Goal: Information Seeking & Learning: Learn about a topic

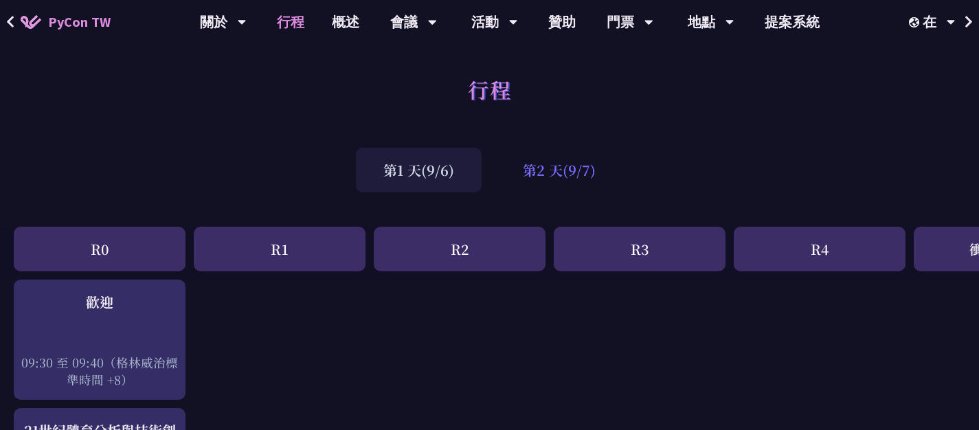
drag, startPoint x: 539, startPoint y: 201, endPoint x: 548, endPoint y: 191, distance: 13.6
click at [547, 174] on font "第2 天(9/7)" at bounding box center [559, 170] width 73 height 20
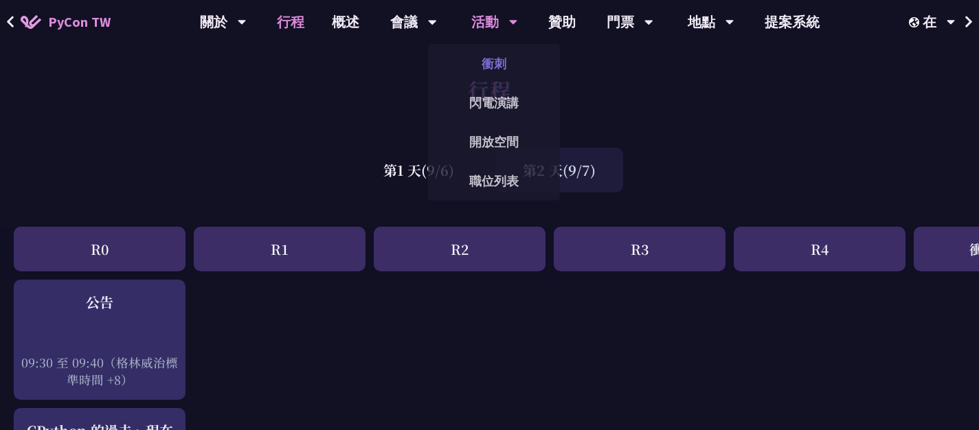
click at [498, 67] on font "衝刺" at bounding box center [494, 64] width 25 height 16
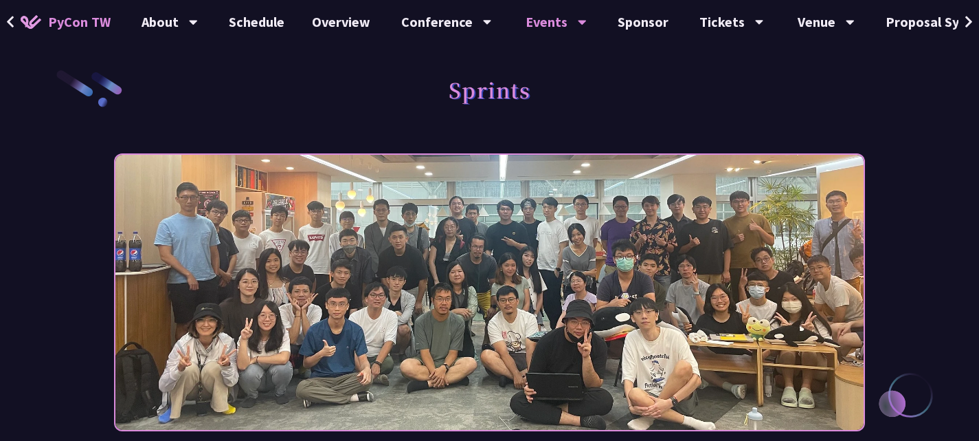
scroll to position [229, 0]
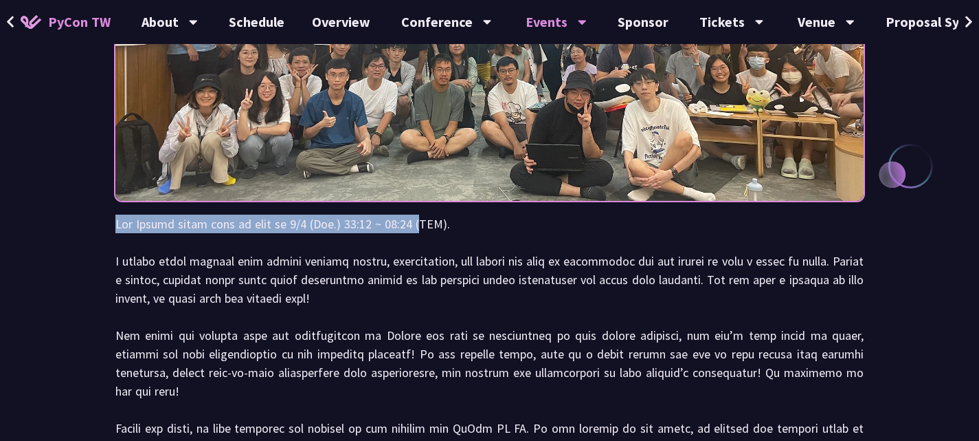
drag, startPoint x: 118, startPoint y: 225, endPoint x: 437, endPoint y: 231, distance: 319.7
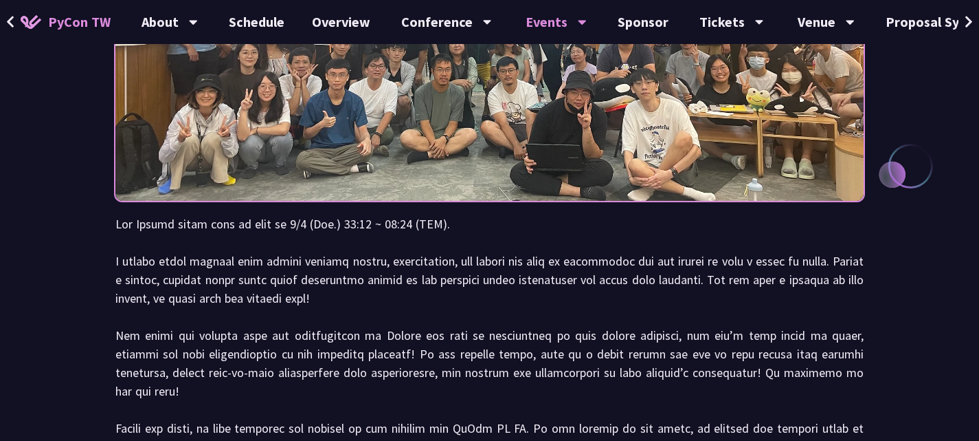
click at [437, 231] on p at bounding box center [489, 353] width 748 height 278
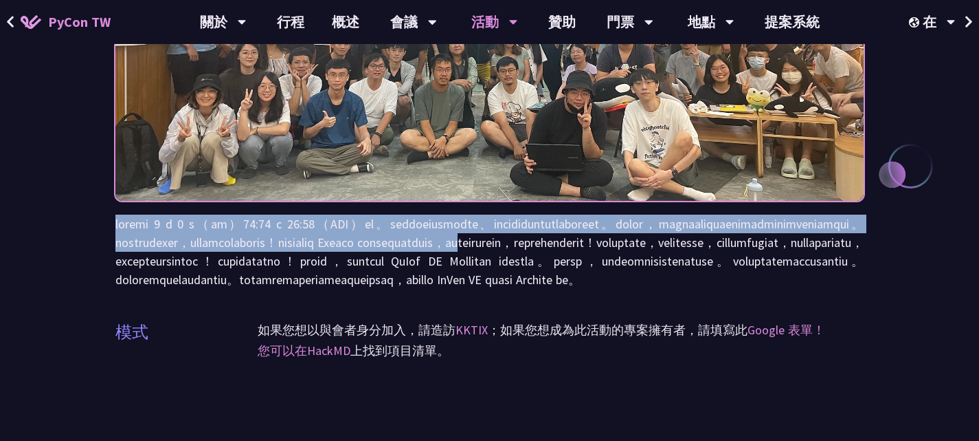
drag, startPoint x: 129, startPoint y: 223, endPoint x: 795, endPoint y: 176, distance: 668.3
click at [678, 257] on div "衝刺 模式 如果您想以與會者身分加入，請造訪 KKTIX ；如果您想成為此活動的專案擁有者， 請填寫此 Google 表單！ 您可以在HackMD 上找到項目…" at bounding box center [489, 399] width 979 height 1256
click at [112, 212] on div "衝刺 模式 如果您想以與會者身分加入，請造訪 KKTIX ；如果您想成為此活動的專案擁有者， 請填寫此 Google 表單！ 您可以在HackMD 上找到項目…" at bounding box center [489, 399] width 979 height 1256
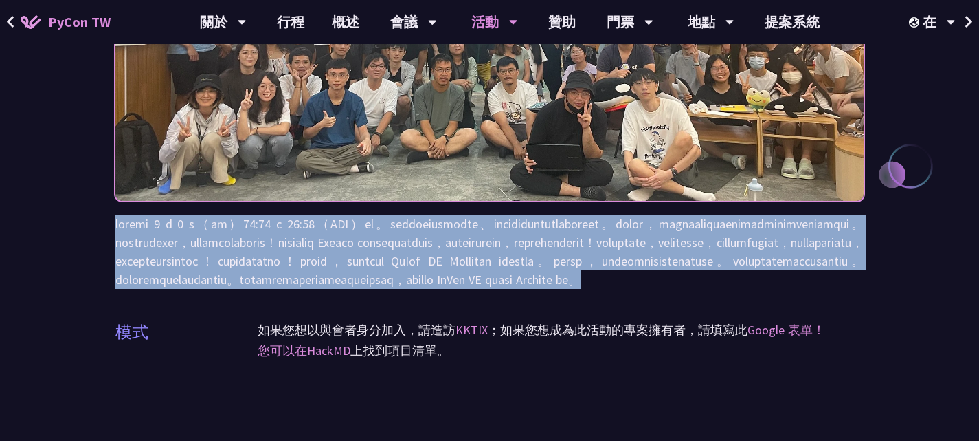
drag, startPoint x: 112, startPoint y: 212, endPoint x: 124, endPoint y: 212, distance: 12.4
click at [120, 212] on div "衝刺 模式 如果您想以與會者身分加入，請造訪 KKTIX ；如果您想成為此活動的專案擁有者， 請填寫此 Google 表單！ 您可以在HackMD 上找到項目…" at bounding box center [489, 399] width 979 height 1256
click at [127, 214] on div "衝刺 模式 如果您想以與會者身分加入，請造訪 KKTIX ；如果您想成為此活動的專案擁有者， 請填寫此 Google 表單！ 您可以在HackMD 上找到項目…" at bounding box center [489, 399] width 979 height 1256
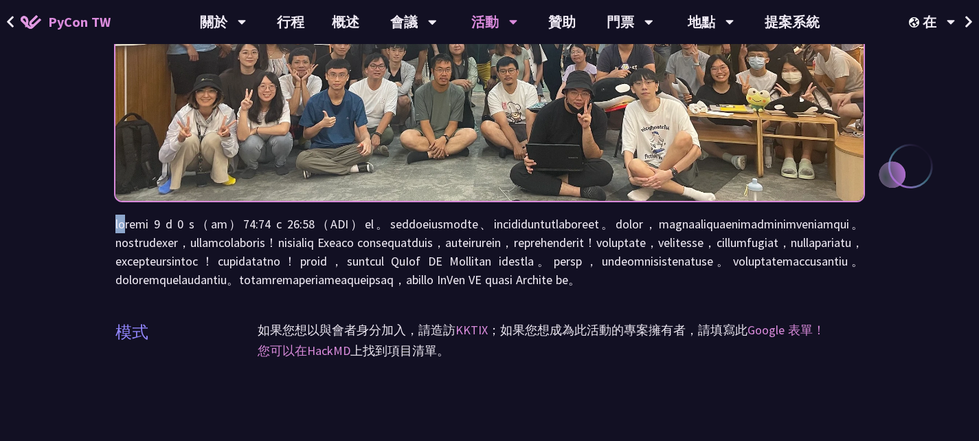
click at [127, 214] on div "衝刺 模式 如果您想以與會者身分加入，請造訪 KKTIX ；如果您想成為此活動的專案擁有者， 請填寫此 Google 表單！ 您可以在HackMD 上找到項目…" at bounding box center [489, 399] width 979 height 1256
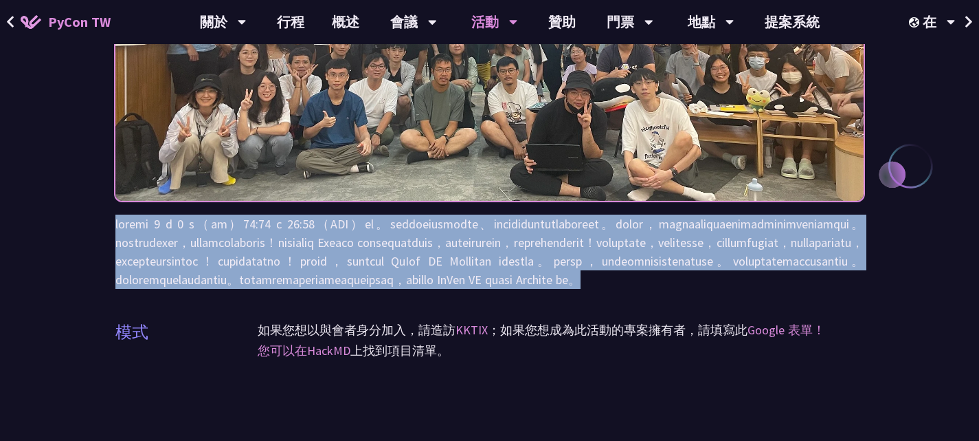
drag, startPoint x: 127, startPoint y: 214, endPoint x: 174, endPoint y: 228, distance: 48.9
click at [174, 228] on div "衝刺 模式 如果您想以與會者身分加入，請造訪 KKTIX ；如果您想成為此活動的專案擁有者， 請填寫此 Google 表單！ 您可以在HackMD 上找到項目…" at bounding box center [489, 399] width 979 height 1256
click at [373, 246] on font at bounding box center [489, 251] width 748 height 71
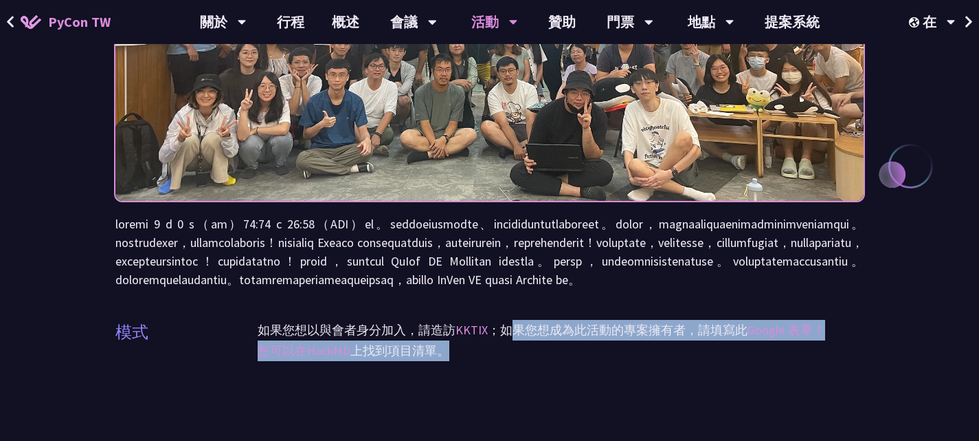
drag, startPoint x: 509, startPoint y: 385, endPoint x: 513, endPoint y: 405, distance: 20.4
click at [513, 378] on div "如果您想以與會者身分加入，請造訪 KKTIX ；如果您想成為此活動的專案擁有者， 請填寫此 Google 表單！ 您可以在HackMD 上找到項目清單 。" at bounding box center [561, 349] width 607 height 58
click at [513, 361] on p "您可以在HackMD 上找到項目清單 。" at bounding box center [561, 350] width 607 height 21
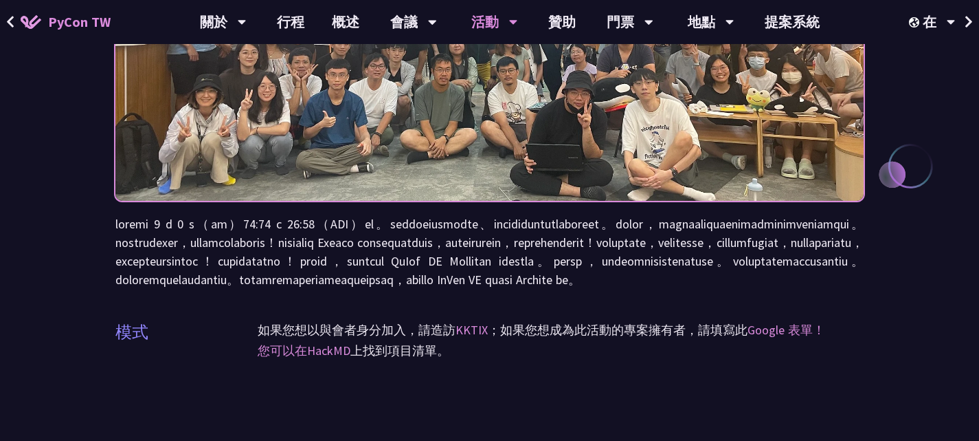
drag, startPoint x: 520, startPoint y: 387, endPoint x: 521, endPoint y: 376, distance: 11.0
click at [521, 340] on p "如果您想以與會者身分加入，請造訪 KKTIX ；如果您想成為此活動的專案擁有者， 請填寫此 Google 表單！" at bounding box center [561, 330] width 607 height 21
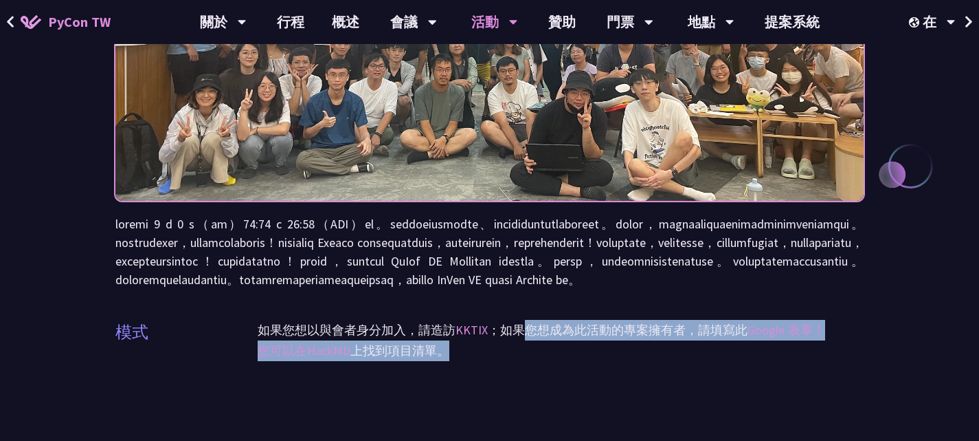
click at [519, 378] on div "如果您想以與會者身分加入，請造訪 KKTIX ；如果您想成為此活動的專案擁有者， 請填寫此 Google 表單！ 您可以在HackMD 上找到項目清單 。" at bounding box center [561, 349] width 607 height 58
click at [518, 361] on p "您可以在HackMD 上找到項目清單 。" at bounding box center [561, 350] width 607 height 21
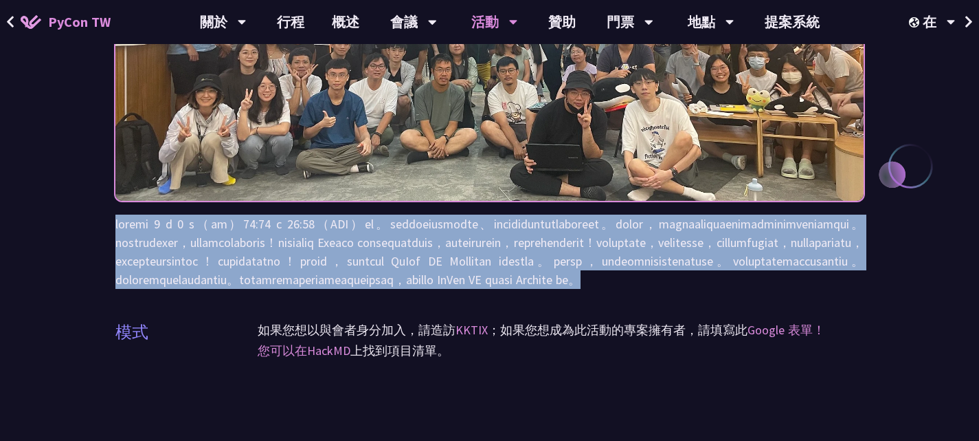
drag, startPoint x: 128, startPoint y: 219, endPoint x: 903, endPoint y: 339, distance: 784.4
click at [903, 339] on div "衝刺 模式 如果您想以與會者身分加入，請造訪 KKTIX ；如果您想成為此活動的專案擁有者， 請填寫此 Google 表單！ 您可以在HackMD 上找到項目…" at bounding box center [489, 399] width 979 height 1256
click at [902, 339] on div "衝刺 模式 如果您想以與會者身分加入，請造訪 KKTIX ；如果您想成為此活動的專案擁有者， 請填寫此 Google 表單！ 您可以在HackMD 上找到項目…" at bounding box center [489, 399] width 979 height 1256
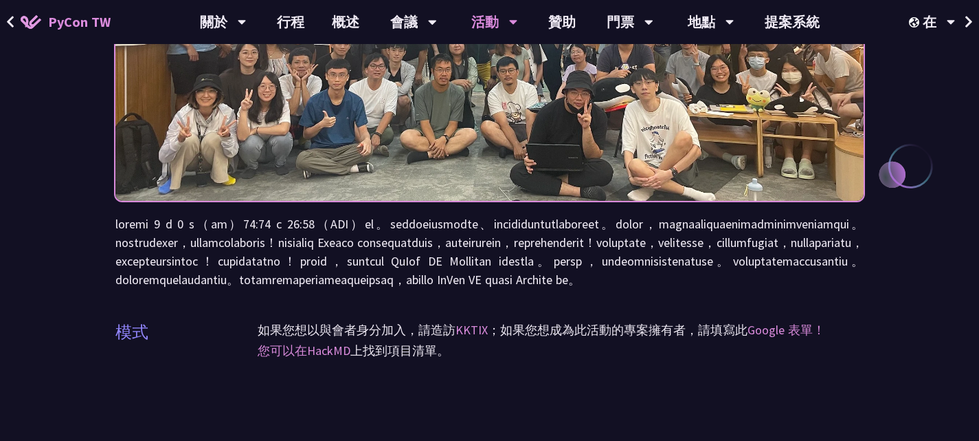
click at [869, 87] on div "衝刺 模式 如果您想以與會者身分加入，請造訪 KKTIX ；如果您想成為此活動的專案擁有者， 請填寫此 Google 表單！ 您可以在HackMD 上找到項目…" at bounding box center [489, 399] width 979 height 1256
click at [866, 43] on div "PyCon TW 關於 PyCon 台灣 歷史 社群 行為守則 行程 概述 會議 主題演講 會談 教學 小組討論 海報展示 活動 衝刺 閃電演講 開放空間 職…" at bounding box center [489, 22] width 979 height 44
click at [887, 80] on div "衝刺 模式 如果您想以與會者身分加入，請造訪 KKTIX ；如果您想成為此活動的專案擁有者， 請填寫此 Google 表單！ 您可以在HackMD 上找到項目…" at bounding box center [489, 399] width 979 height 1256
click at [909, 96] on div "衝刺 模式 如果您想以與會者身分加入，請造訪 KKTIX ；如果您想成為此活動的專案擁有者， 請填寫此 Google 表單！ 您可以在HackMD 上找到項目…" at bounding box center [489, 399] width 979 height 1256
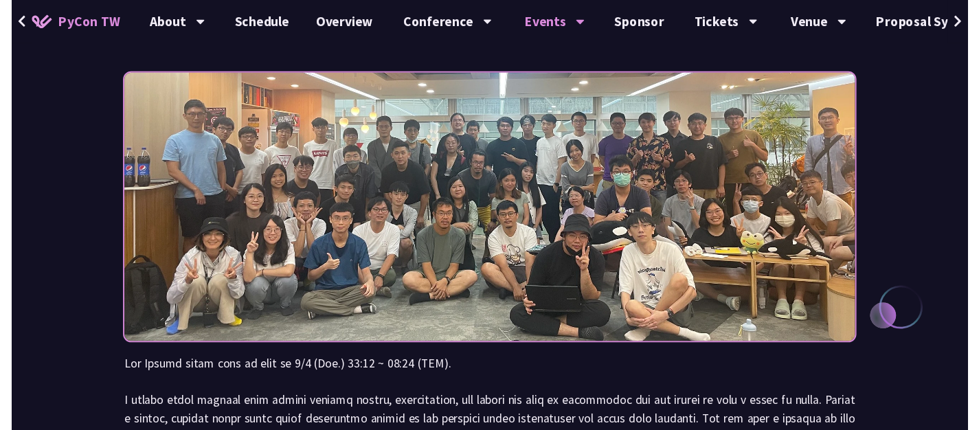
scroll to position [0, 0]
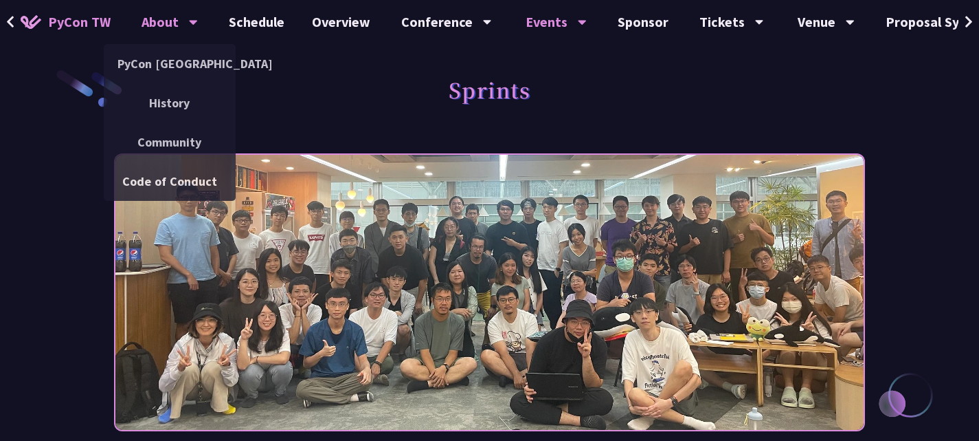
click at [195, 23] on icon at bounding box center [193, 22] width 9 height 14
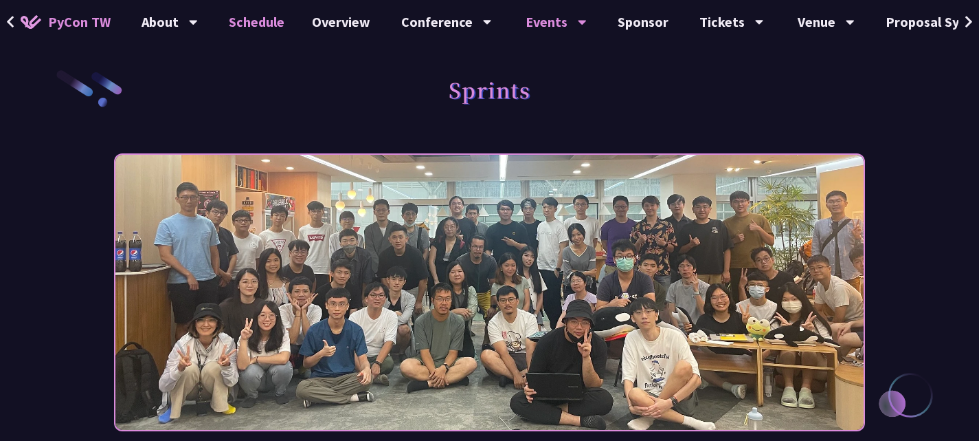
click at [263, 21] on link "Schedule" at bounding box center [256, 22] width 83 height 44
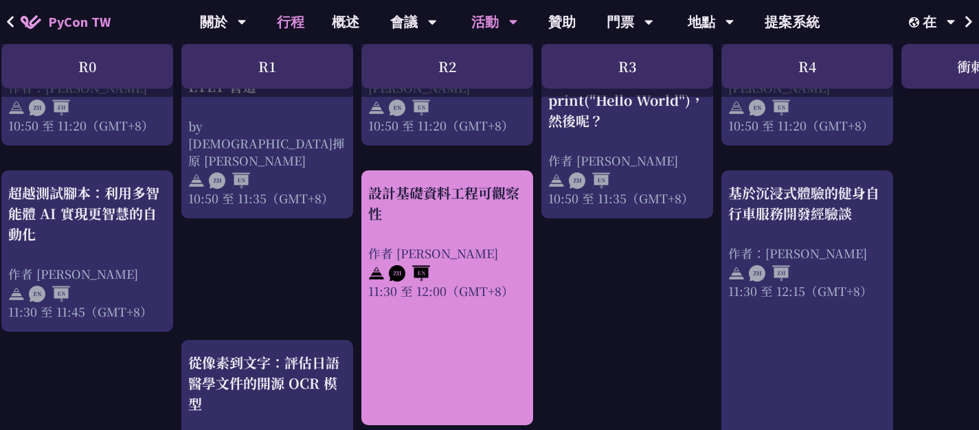
scroll to position [630, 0]
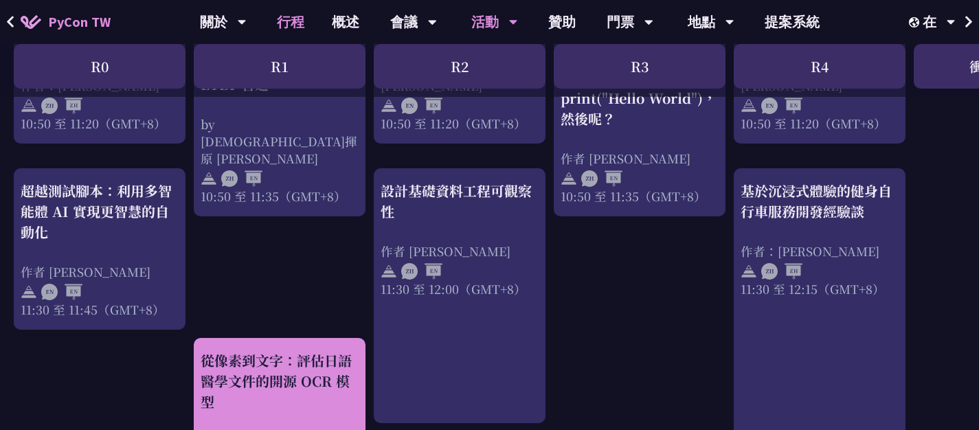
click at [280, 390] on font "從像素到文字：評估日語醫學文件的開源 OCR 模型" at bounding box center [276, 381] width 151 height 61
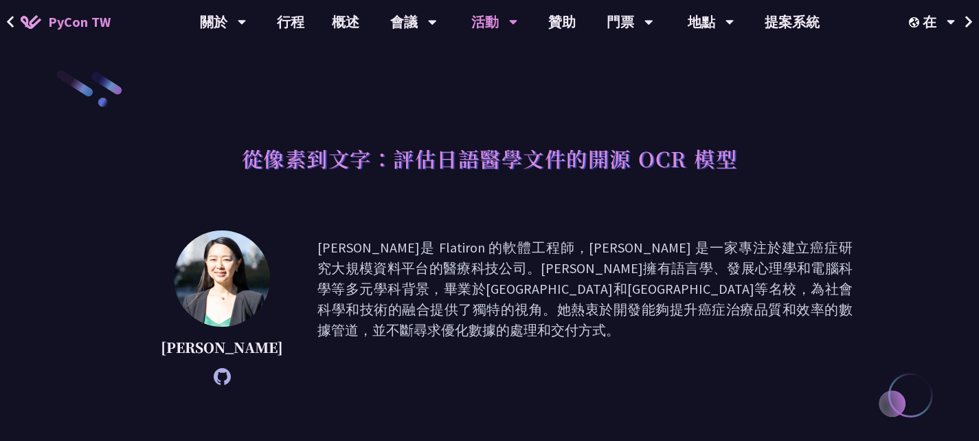
click at [318, 255] on font "[PERSON_NAME]是 Flatiron 的軟體工程師，[PERSON_NAME] 是一家專注於建立癌症研究大規模資料平台的醫療科技公司。[PERSON…" at bounding box center [585, 288] width 535 height 100
drag, startPoint x: 292, startPoint y: 249, endPoint x: 320, endPoint y: 255, distance: 28.9
click at [320, 255] on font "[PERSON_NAME]是 Flatiron 的軟體工程師，[PERSON_NAME] 是一家專注於建立癌症研究大規模資料平台的醫療科技公司。[PERSON…" at bounding box center [585, 288] width 535 height 100
click at [354, 256] on font "[PERSON_NAME]是 Flatiron 的軟體工程師，[PERSON_NAME] 是一家專注於建立癌症研究大規模資料平台的醫療科技公司。[PERSON…" at bounding box center [585, 307] width 535 height 141
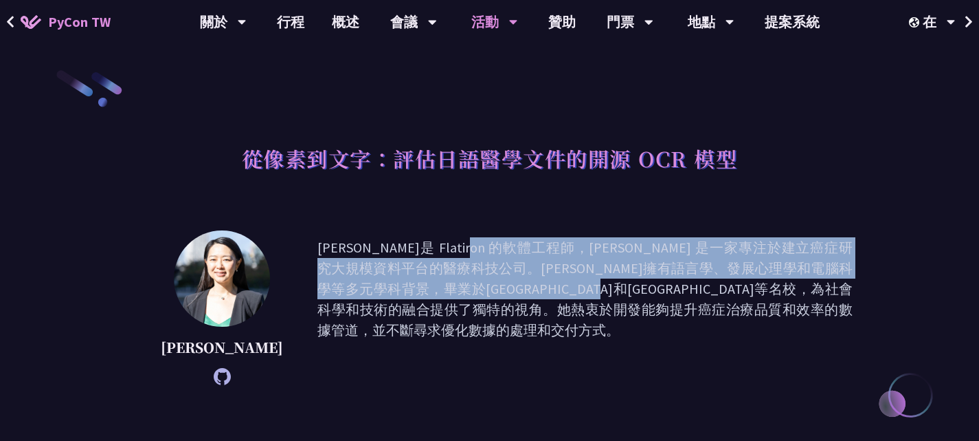
drag, startPoint x: 354, startPoint y: 256, endPoint x: 540, endPoint y: 287, distance: 188.1
click at [540, 287] on font "[PERSON_NAME]是 Flatiron 的軟體工程師，[PERSON_NAME] 是一家專注於建立癌症研究大規模資料平台的醫療科技公司。[PERSON…" at bounding box center [585, 307] width 535 height 141
click at [540, 287] on font "[PERSON_NAME]是 Flatiron 的軟體工程師，[PERSON_NAME] 是一家專注於建立癌症研究大規模資料平台的醫療科技公司。[PERSON…" at bounding box center [585, 288] width 535 height 100
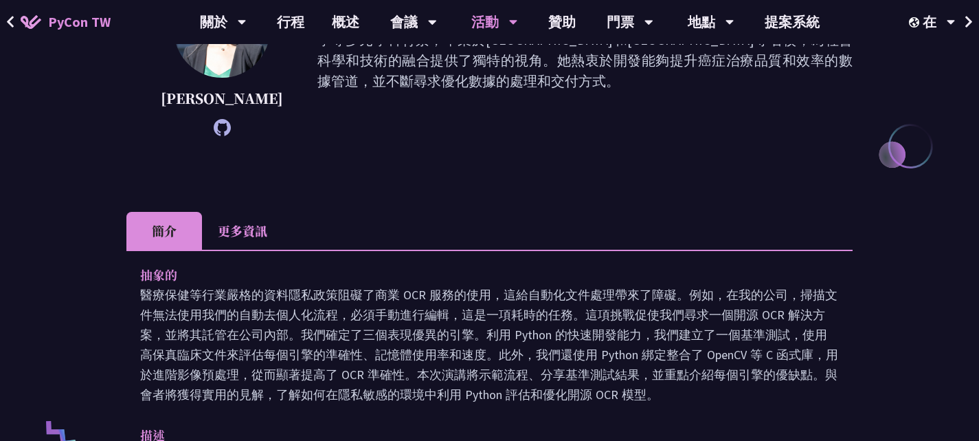
scroll to position [249, 0]
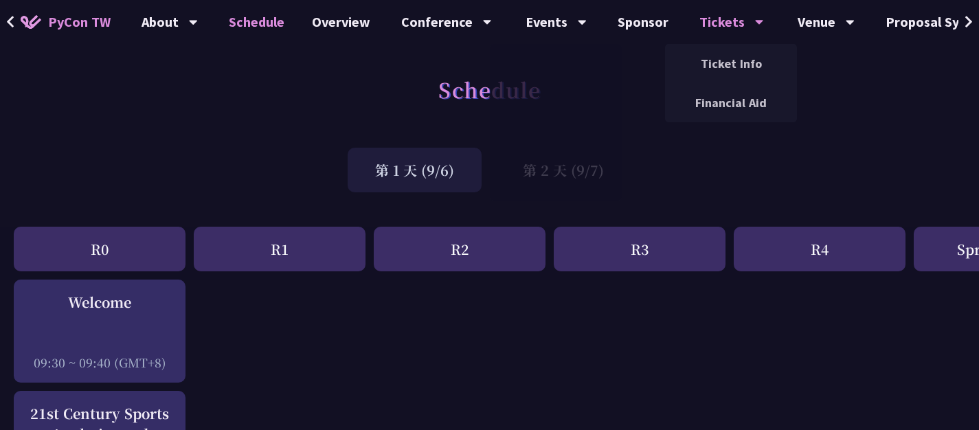
click at [198, 22] on div "Tickets" at bounding box center [170, 22] width 56 height 44
click at [735, 74] on link "Ticket Info" at bounding box center [731, 63] width 132 height 32
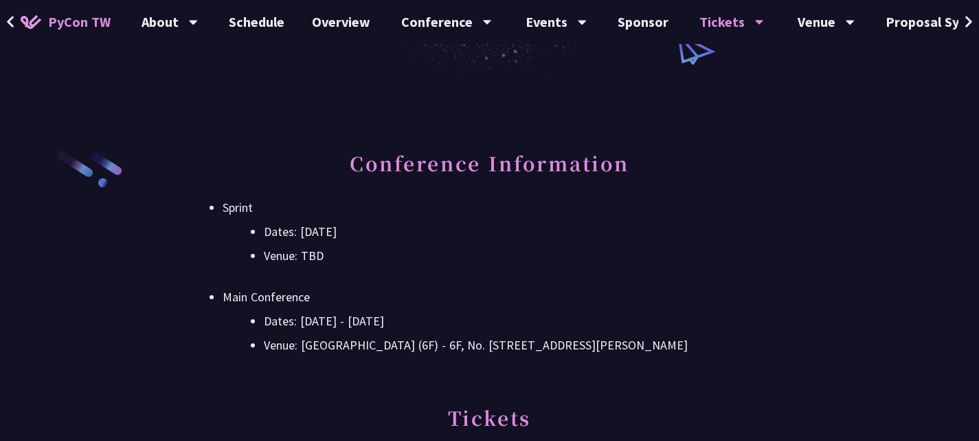
scroll to position [344, 0]
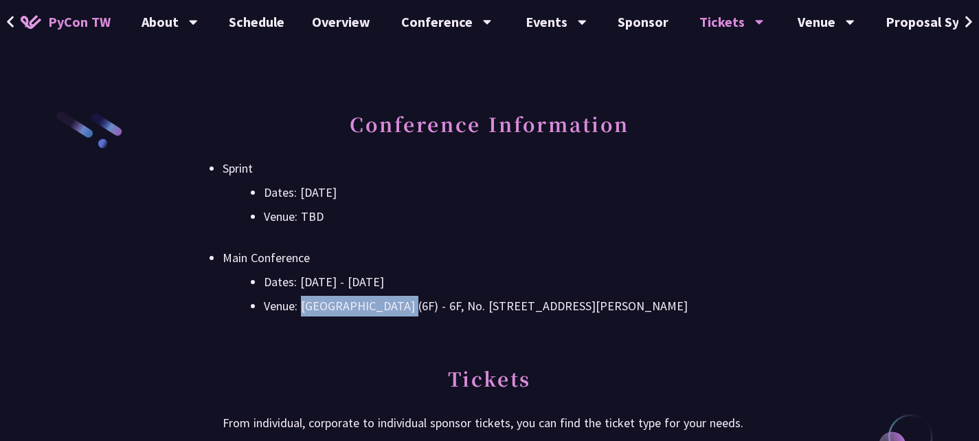
drag, startPoint x: 301, startPoint y: 337, endPoint x: 403, endPoint y: 346, distance: 102.8
click at [403, 316] on li "Venue: [GEOGRAPHIC_DATA] (6F) - 6F, No. [STREET_ADDRESS][PERSON_NAME]" at bounding box center [510, 306] width 493 height 21
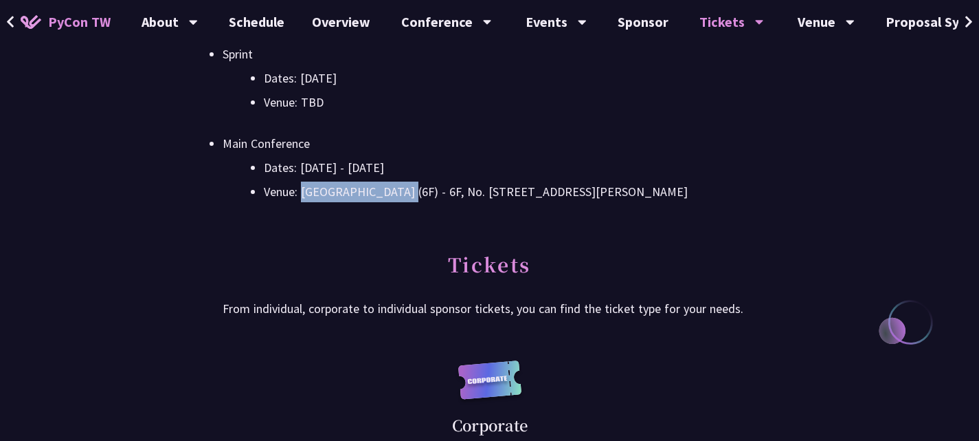
drag, startPoint x: 680, startPoint y: 220, endPoint x: 304, endPoint y: 230, distance: 375.4
click at [304, 202] on li "Venue: [GEOGRAPHIC_DATA] (6F) - 6F, No. [STREET_ADDRESS][PERSON_NAME]" at bounding box center [510, 191] width 493 height 21
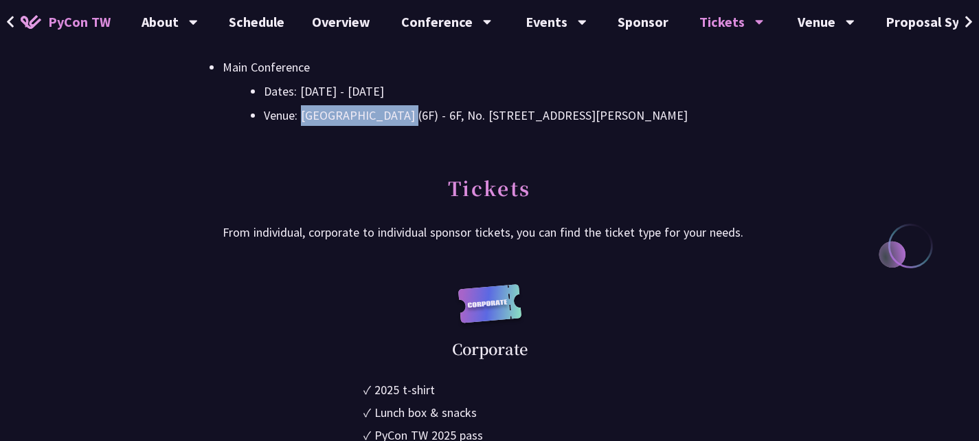
scroll to position [573, 0]
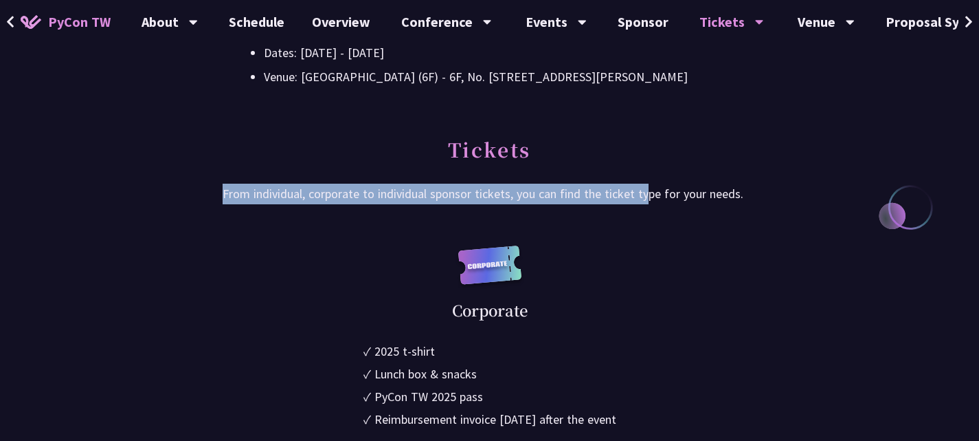
drag, startPoint x: 212, startPoint y: 260, endPoint x: 665, endPoint y: 269, distance: 453.0
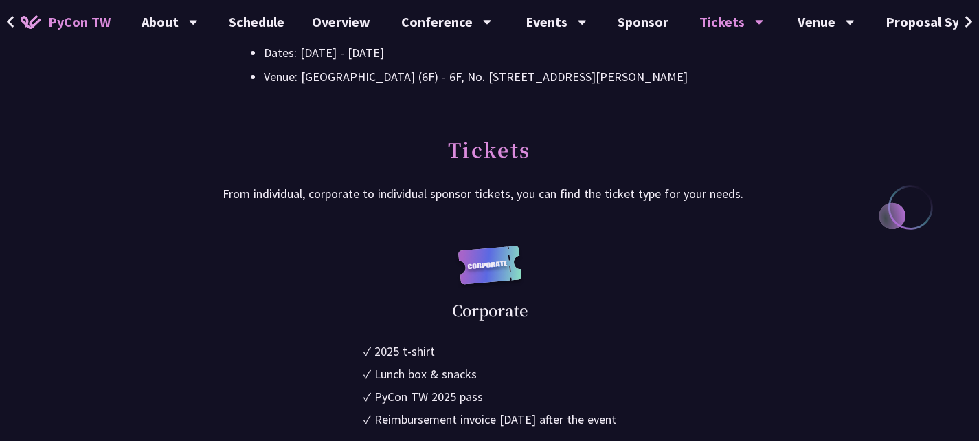
click at [666, 204] on p "From individual, corporate to individual sponsor tickets, you can find the tick…" at bounding box center [490, 194] width 534 height 21
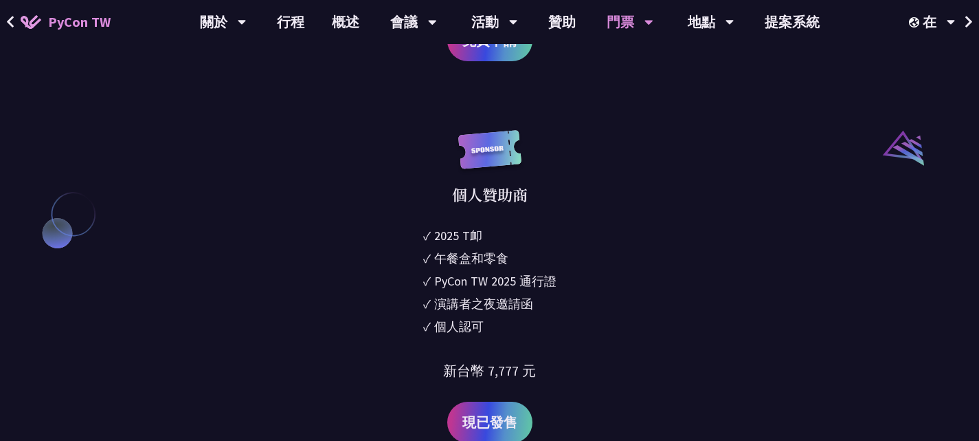
scroll to position [1489, 0]
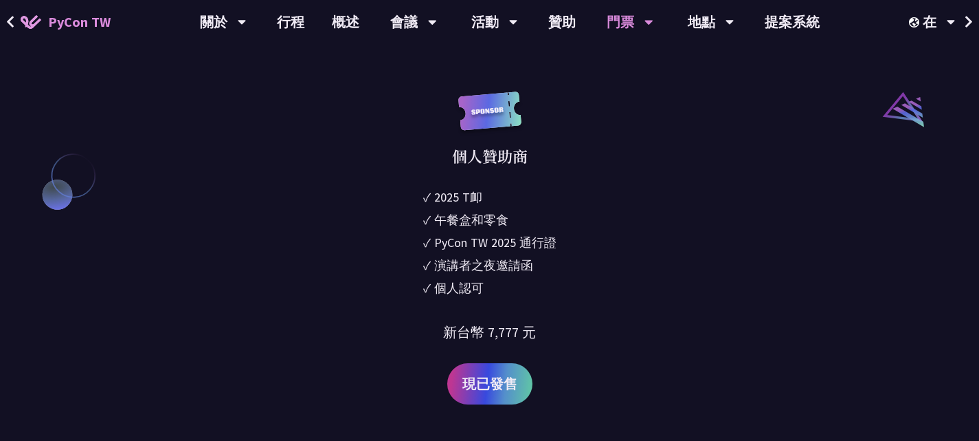
drag, startPoint x: 339, startPoint y: 144, endPoint x: 483, endPoint y: 164, distance: 145.6
